Goal: Transaction & Acquisition: Purchase product/service

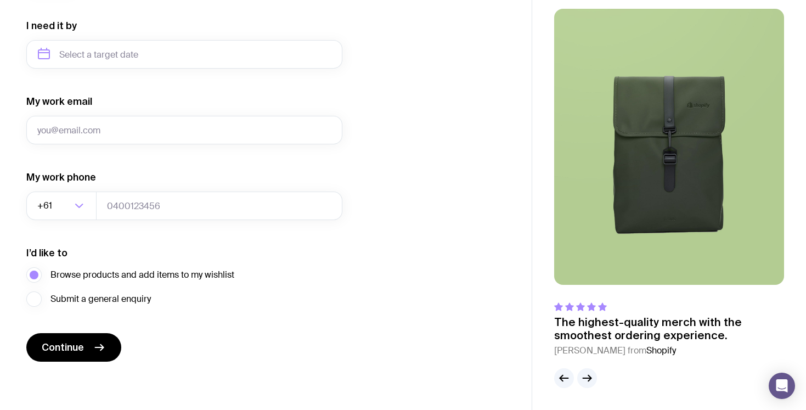
click at [159, 98] on div "My work email" at bounding box center [184, 119] width 316 height 49
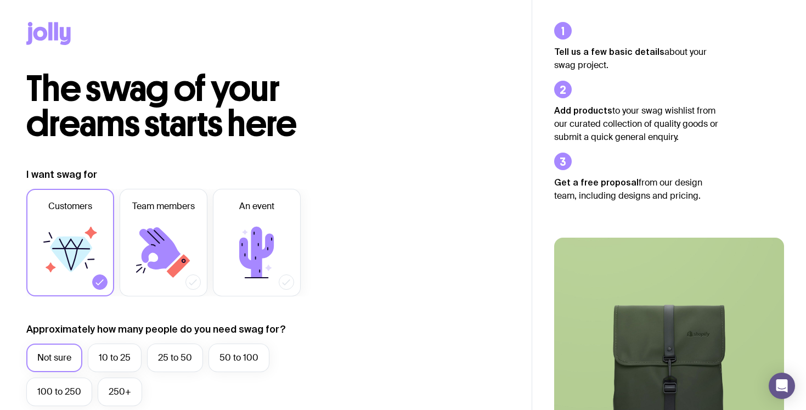
click at [45, 33] on icon at bounding box center [40, 34] width 14 height 14
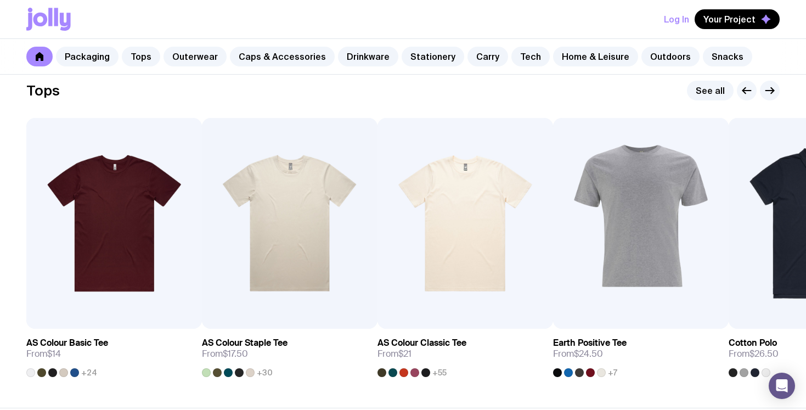
scroll to position [533, 0]
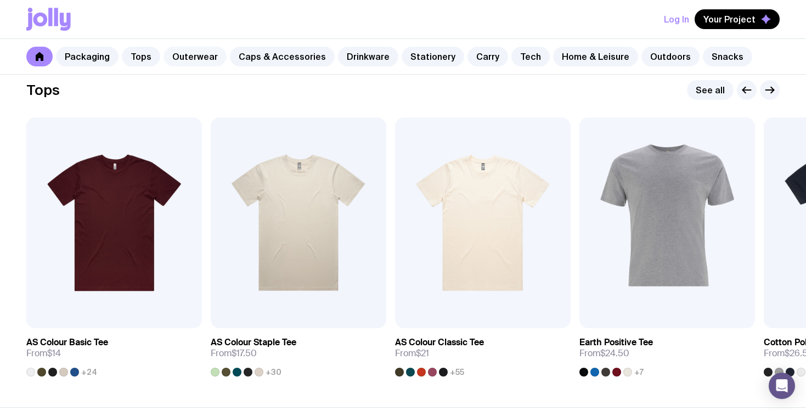
click at [196, 57] on link "Outerwear" at bounding box center [195, 57] width 63 height 20
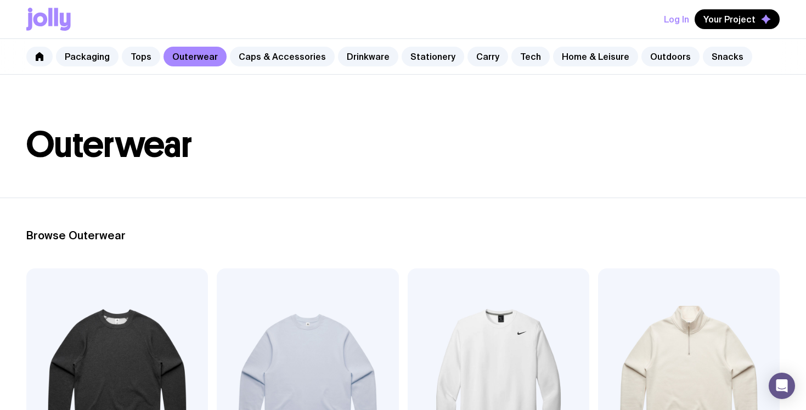
scroll to position [19, 0]
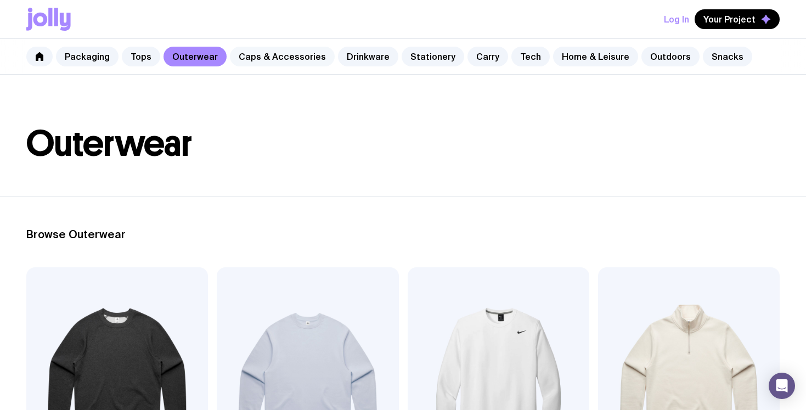
click at [285, 61] on link "Caps & Accessories" at bounding box center [282, 57] width 105 height 20
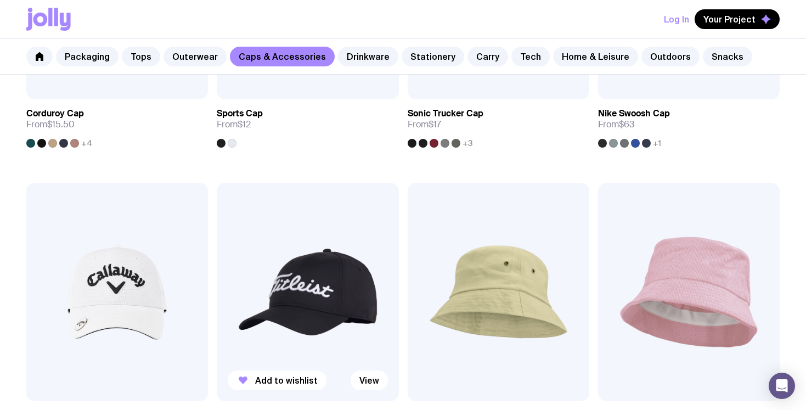
scroll to position [550, 0]
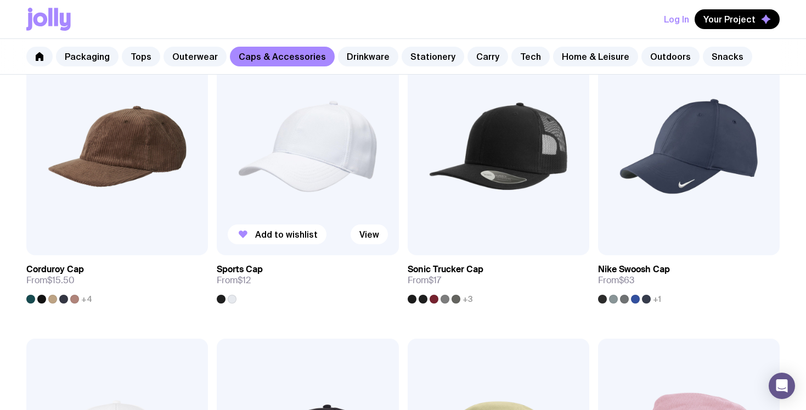
click at [308, 181] on img at bounding box center [308, 146] width 182 height 218
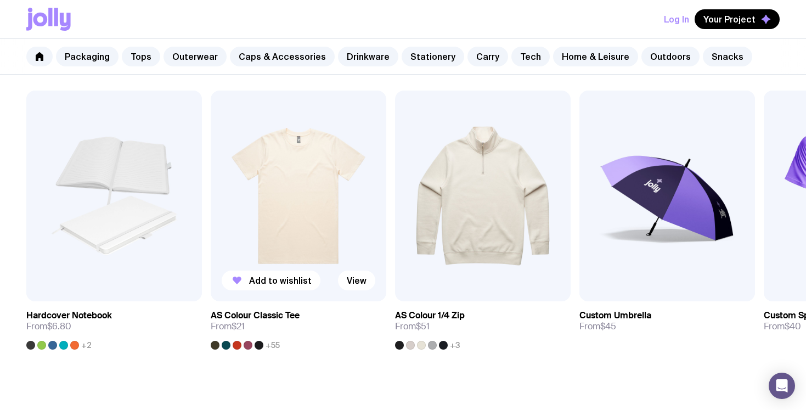
scroll to position [623, 0]
